Goal: Task Accomplishment & Management: Use online tool/utility

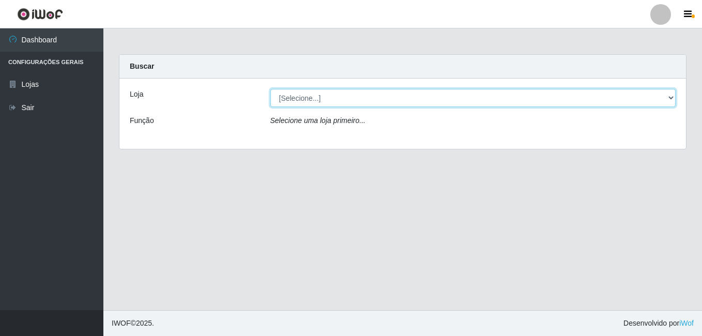
click at [308, 103] on select "[Selecione...] Ajubá Mercado" at bounding box center [473, 98] width 406 height 18
select select "402"
click at [270, 89] on select "[Selecione...] Ajubá Mercado" at bounding box center [473, 98] width 406 height 18
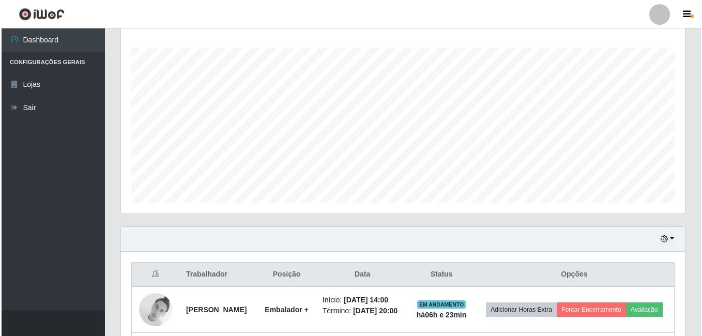
scroll to position [274, 0]
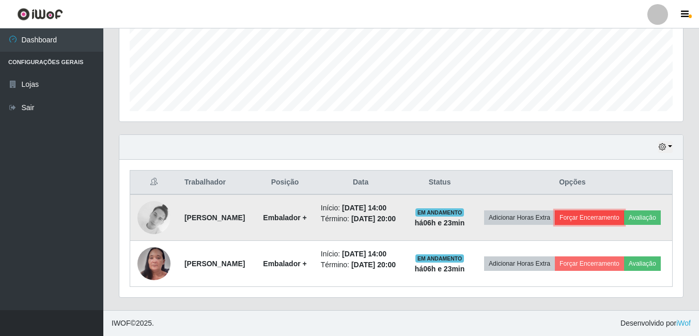
click at [622, 210] on button "Forçar Encerramento" at bounding box center [589, 217] width 69 height 14
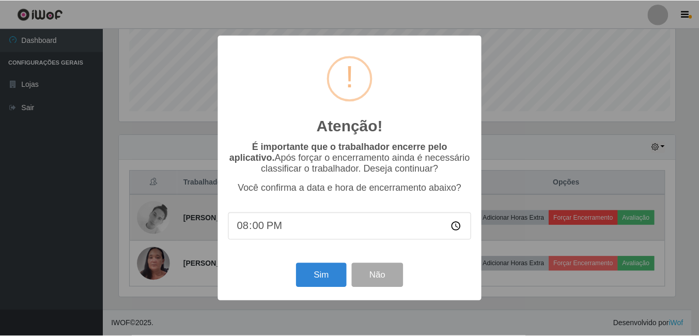
scroll to position [214, 558]
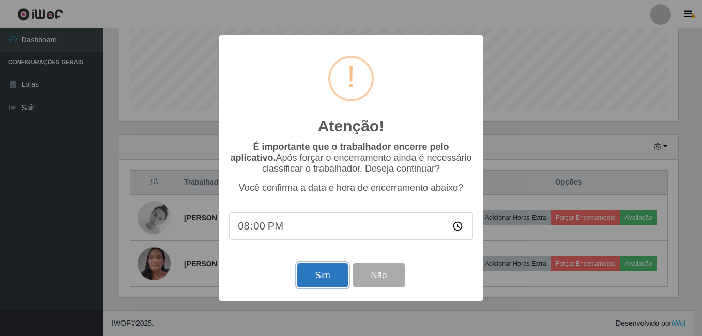
click at [312, 277] on button "Sim" at bounding box center [322, 275] width 50 height 24
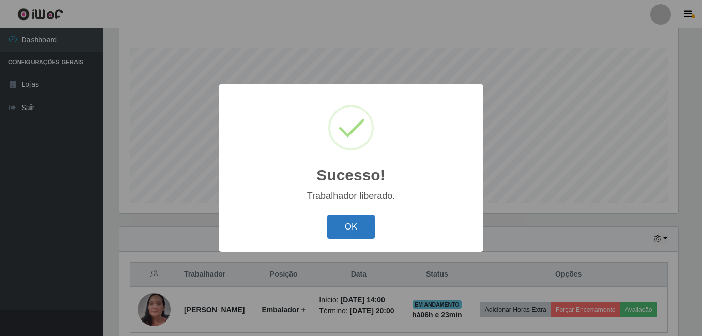
click at [366, 222] on button "OK" at bounding box center [351, 226] width 48 height 24
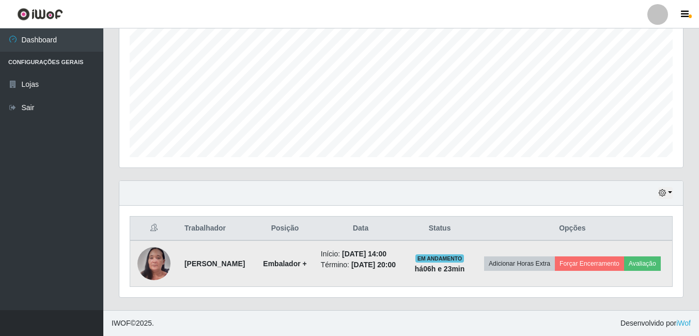
scroll to position [220, 0]
click at [624, 256] on button "Forçar Encerramento" at bounding box center [589, 263] width 69 height 14
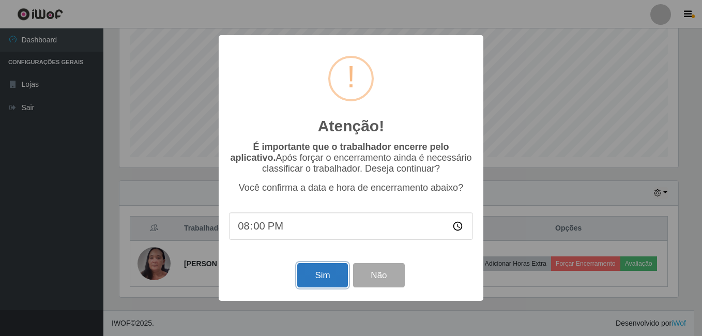
click at [328, 281] on button "Sim" at bounding box center [322, 275] width 50 height 24
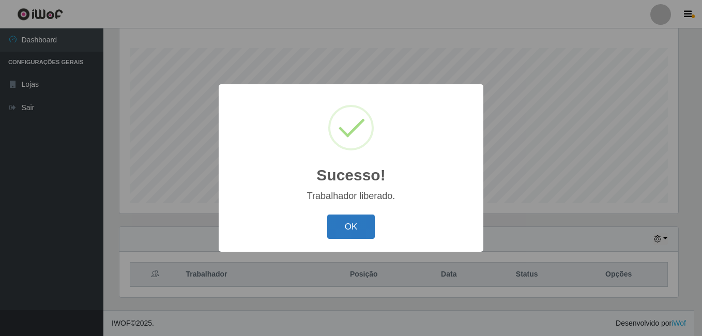
click at [336, 229] on button "OK" at bounding box center [351, 226] width 48 height 24
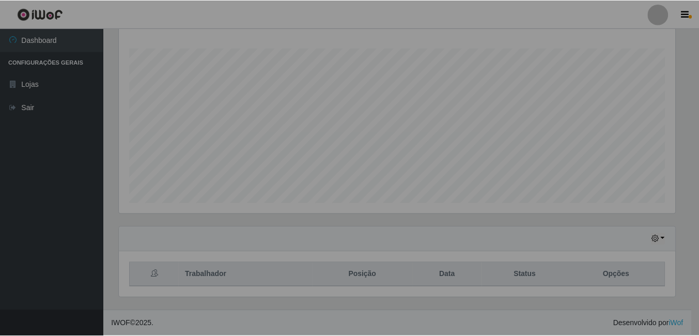
scroll to position [214, 564]
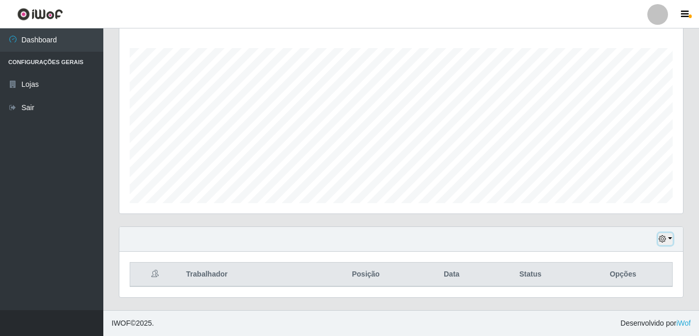
click at [666, 238] on icon "button" at bounding box center [662, 238] width 7 height 7
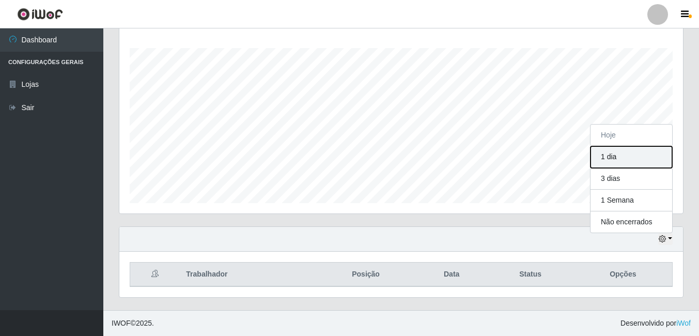
click at [651, 159] on button "1 dia" at bounding box center [631, 157] width 82 height 22
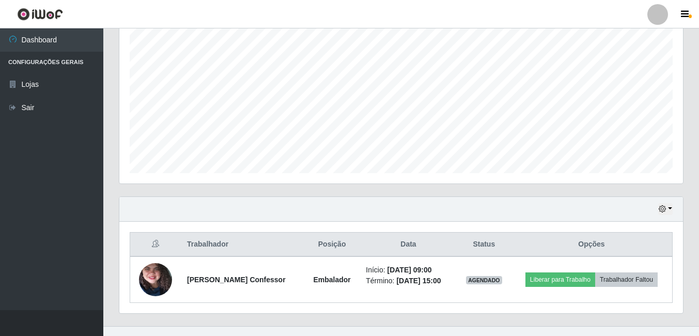
scroll to position [212, 0]
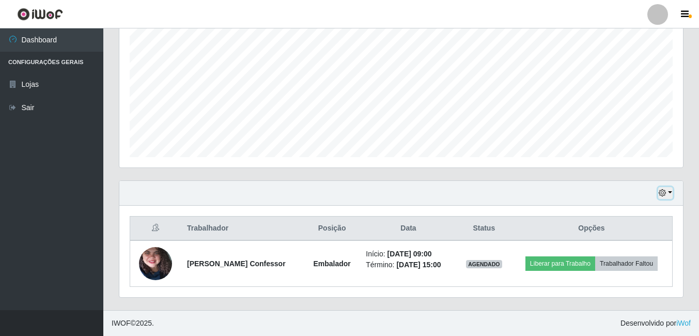
click at [669, 194] on button "button" at bounding box center [665, 193] width 14 height 12
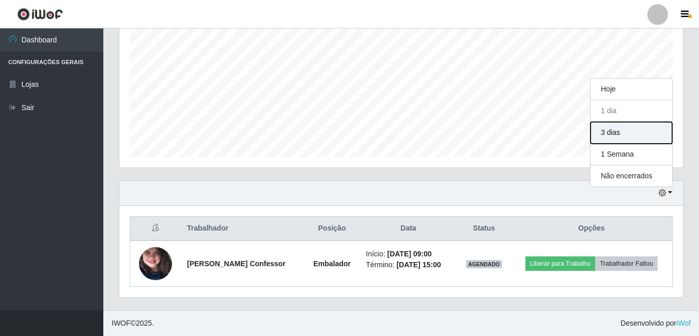
click at [625, 133] on button "3 dias" at bounding box center [631, 133] width 82 height 22
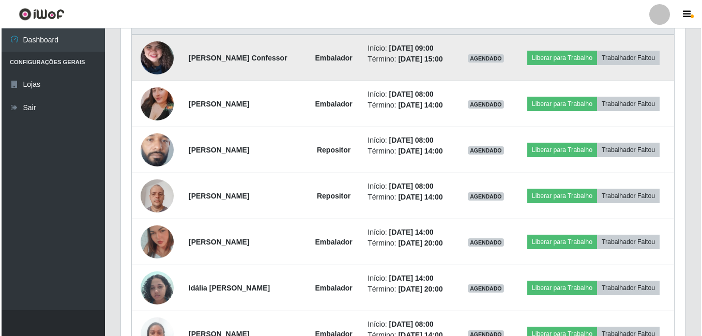
scroll to position [419, 0]
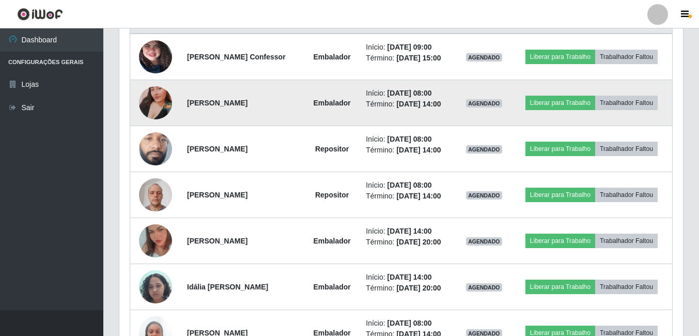
click at [163, 104] on img at bounding box center [155, 102] width 33 height 59
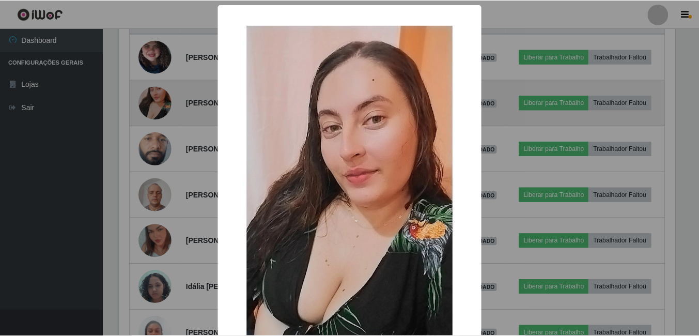
scroll to position [214, 558]
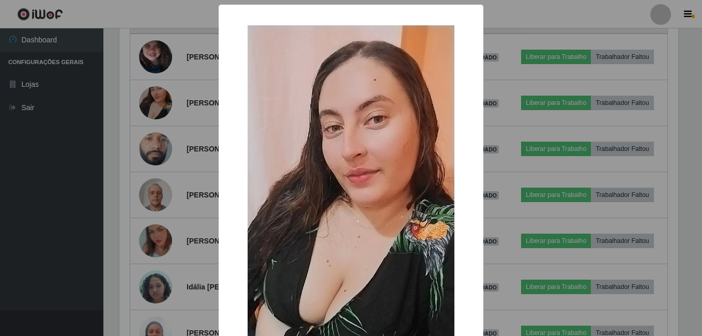
click at [30, 170] on div "× OK Cancel" at bounding box center [351, 168] width 702 height 336
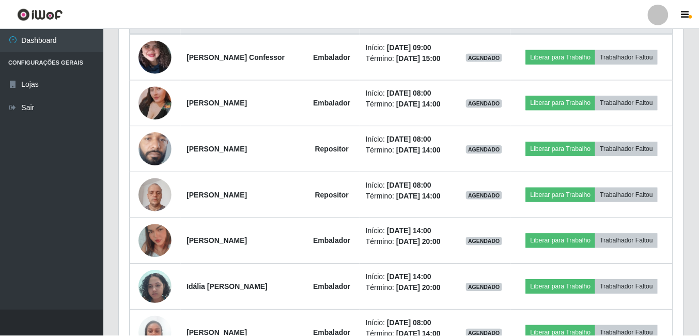
scroll to position [0, 0]
